Goal: Task Accomplishment & Management: Use online tool/utility

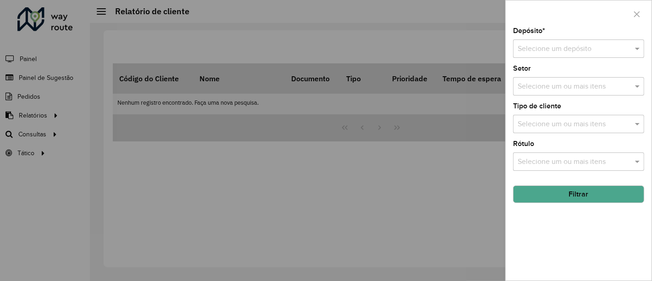
click at [215, 177] on div at bounding box center [326, 140] width 652 height 281
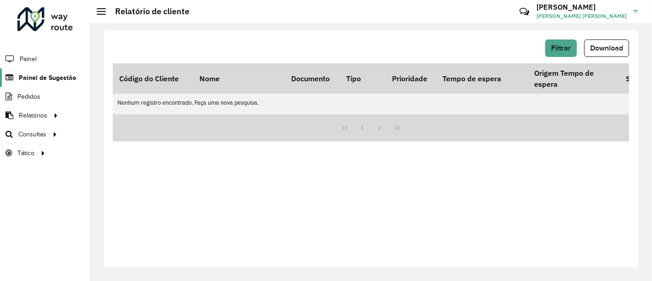
click at [62, 74] on span "Painel de Sugestão" at bounding box center [47, 78] width 57 height 10
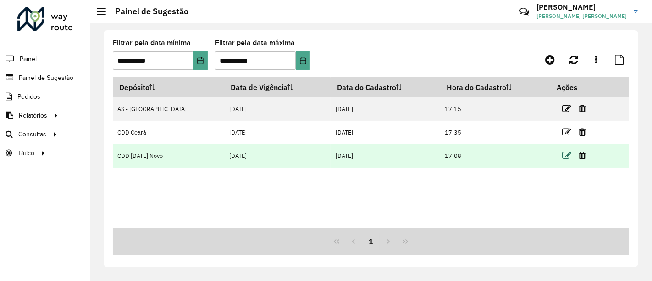
click at [562, 154] on icon at bounding box center [566, 155] width 9 height 9
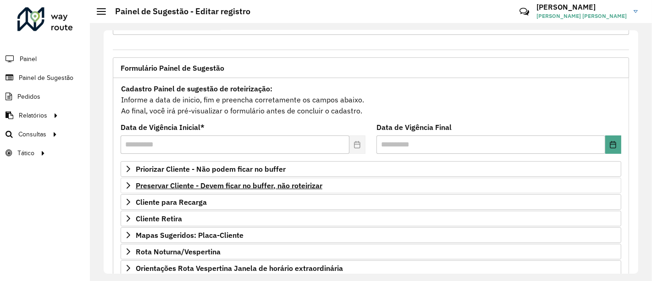
scroll to position [51, 0]
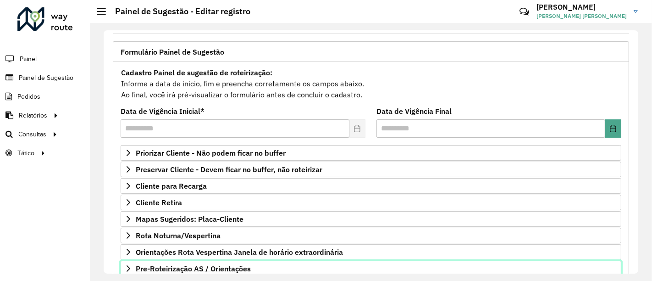
click at [330, 262] on link "Pre-Roteirização AS / Orientações" at bounding box center [371, 269] width 501 height 16
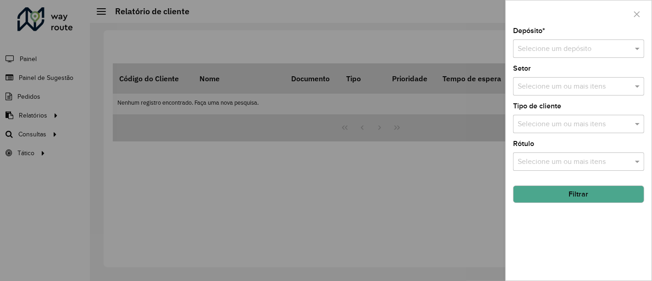
click at [249, 186] on div at bounding box center [326, 140] width 652 height 281
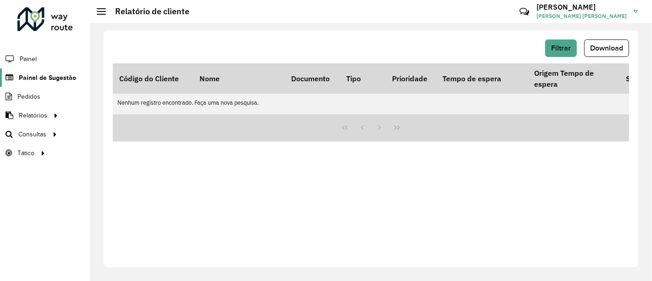
click at [64, 76] on span "Painel de Sugestão" at bounding box center [47, 78] width 57 height 10
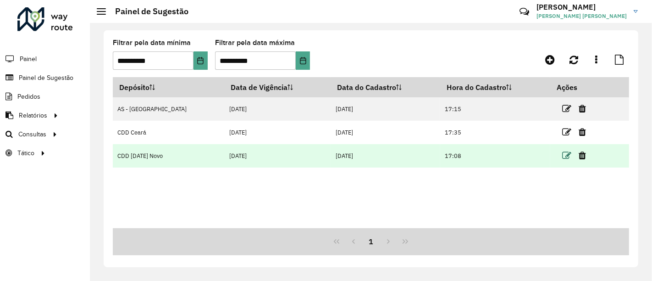
click at [562, 156] on icon at bounding box center [566, 155] width 9 height 9
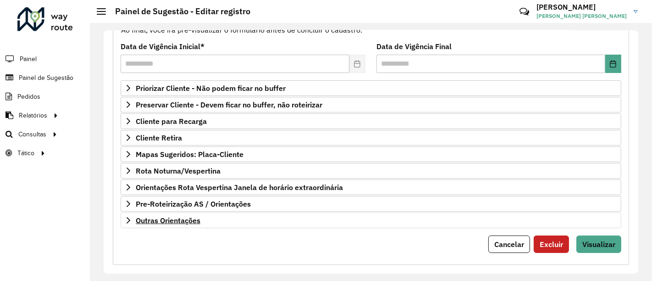
scroll to position [123, 0]
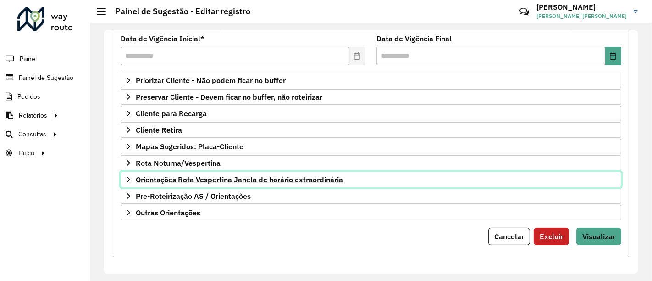
click at [207, 176] on span "Orientações Rota Vespertina Janela de horário extraordinária" at bounding box center [239, 179] width 207 height 7
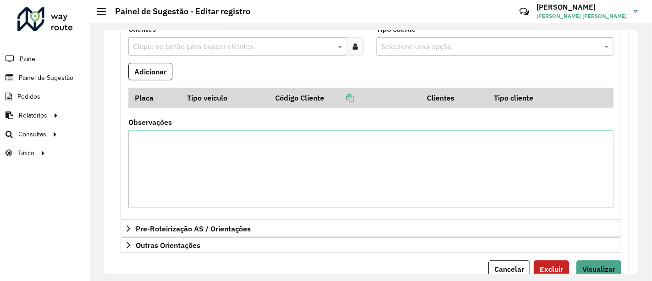
scroll to position [328, 0]
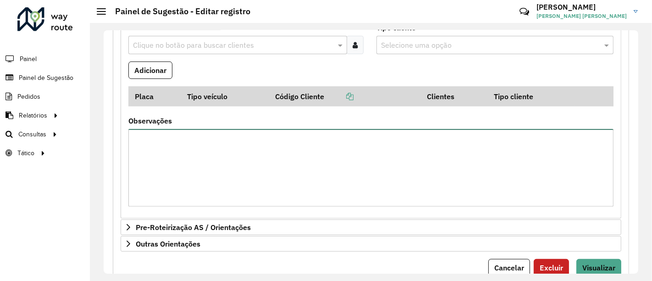
click at [314, 170] on textarea "Observações" at bounding box center [370, 168] width 485 height 78
type textarea "**********"
click at [598, 259] on button "Visualizar" at bounding box center [599, 267] width 45 height 17
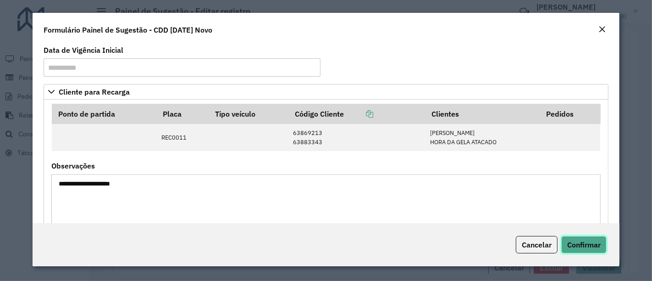
click at [584, 248] on span "Confirmar" at bounding box center [584, 244] width 33 height 9
